Goal: Information Seeking & Learning: Learn about a topic

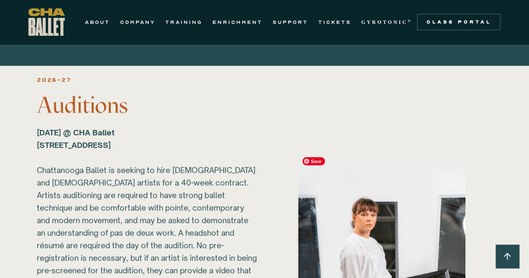
scroll to position [1098, 0]
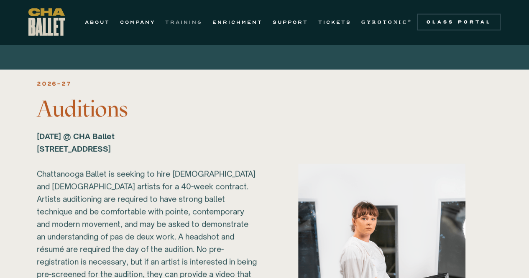
click at [177, 25] on link "TRAINING" at bounding box center [183, 22] width 37 height 10
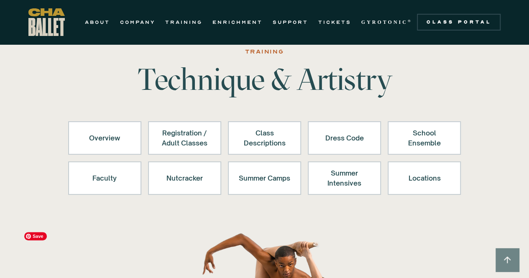
scroll to position [20, 0]
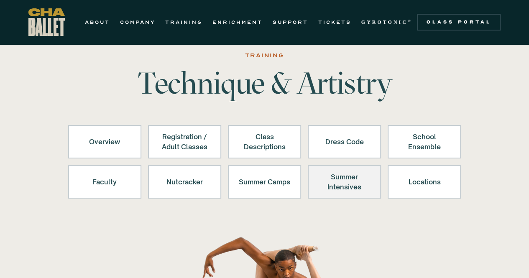
click at [330, 189] on div "Summer Intensives" at bounding box center [344, 182] width 51 height 20
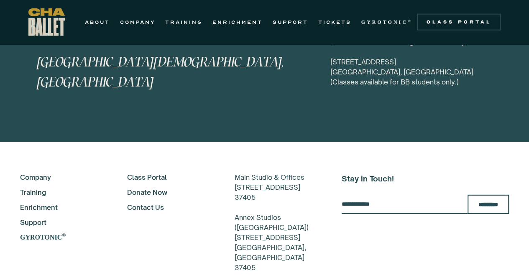
scroll to position [4263, 0]
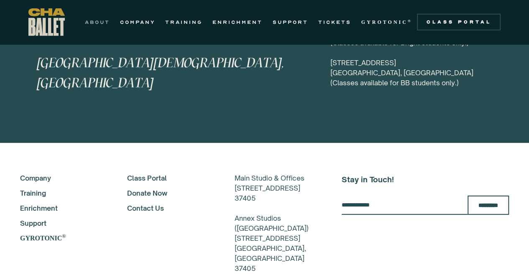
click at [98, 20] on link "ABOUT" at bounding box center [97, 22] width 25 height 10
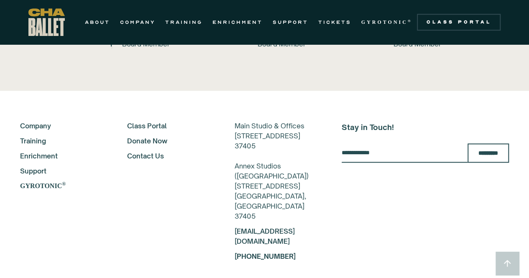
scroll to position [1936, 0]
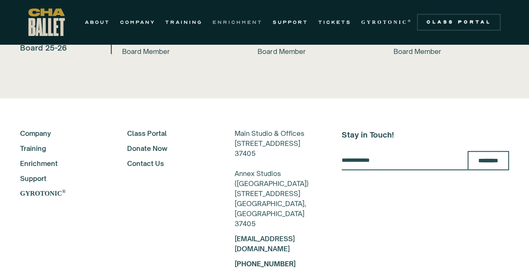
click at [227, 24] on link "ENRICHMENT" at bounding box center [237, 22] width 50 height 10
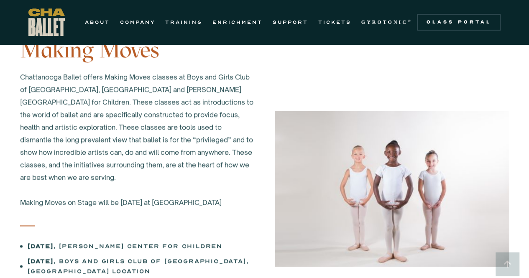
scroll to position [161, 0]
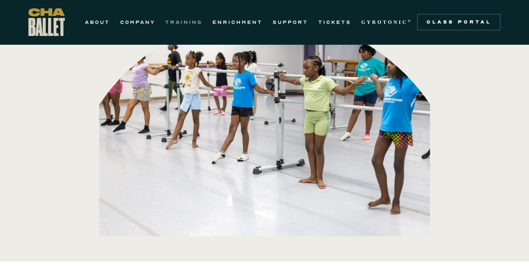
click at [185, 22] on link "TRAINING" at bounding box center [183, 22] width 37 height 10
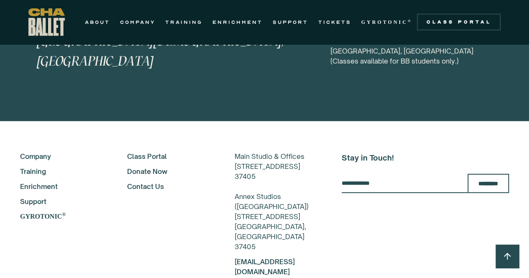
scroll to position [4286, 0]
